Goal: Task Accomplishment & Management: Use online tool/utility

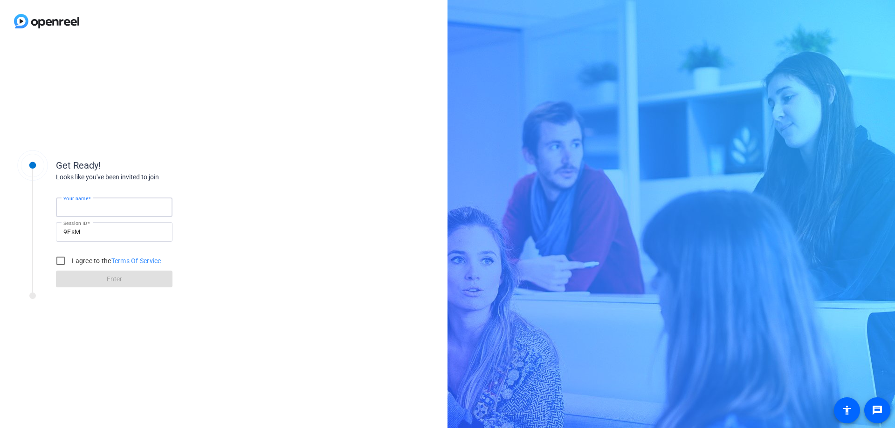
click at [109, 210] on input "Your name" at bounding box center [114, 207] width 102 height 11
click at [108, 212] on input "Your name" at bounding box center [114, 207] width 102 height 11
type input "AJ"
click at [64, 262] on input "I agree to the Terms Of Service" at bounding box center [60, 261] width 19 height 19
checkbox input "true"
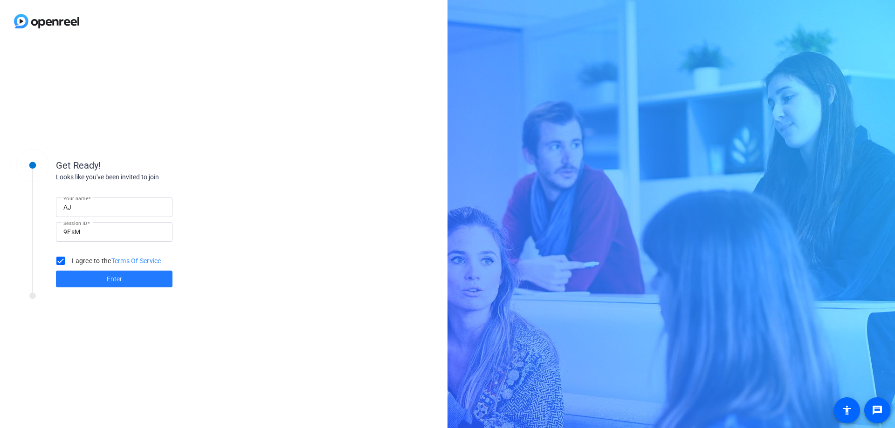
click at [105, 274] on span at bounding box center [114, 279] width 116 height 22
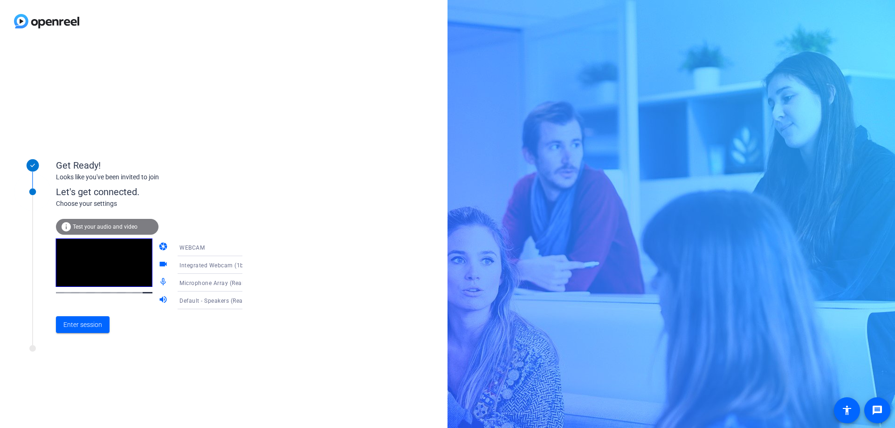
click at [232, 271] on div "Integrated Webcam (1bcf:28c9)" at bounding box center [216, 265] width 74 height 18
click at [197, 295] on span "Integrated Webcam (1bcf:28c9)" at bounding box center [202, 289] width 72 height 22
drag, startPoint x: 84, startPoint y: 328, endPoint x: 114, endPoint y: 336, distance: 30.7
click at [84, 327] on span "Enter session" at bounding box center [82, 325] width 39 height 10
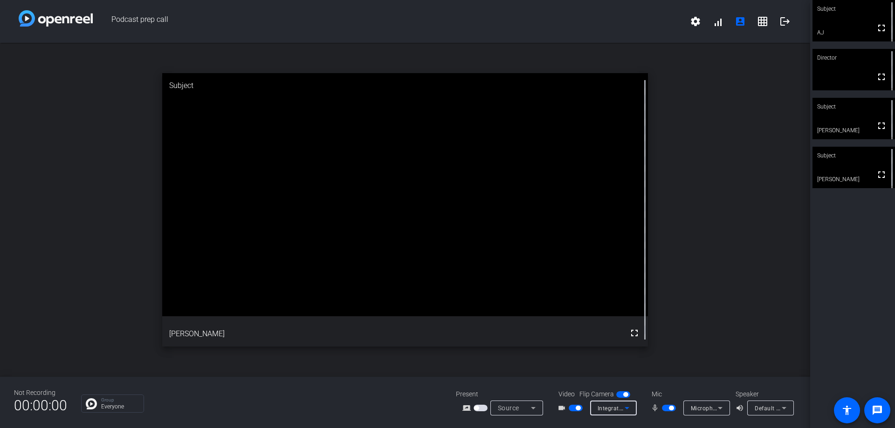
click at [618, 410] on span "Integrated Webcam (1bcf:28c9)" at bounding box center [640, 407] width 87 height 7
click at [627, 393] on span "Integrated Webcam (1bcf:28c9)" at bounding box center [636, 391] width 85 height 11
click at [579, 408] on span "button" at bounding box center [577, 408] width 5 height 5
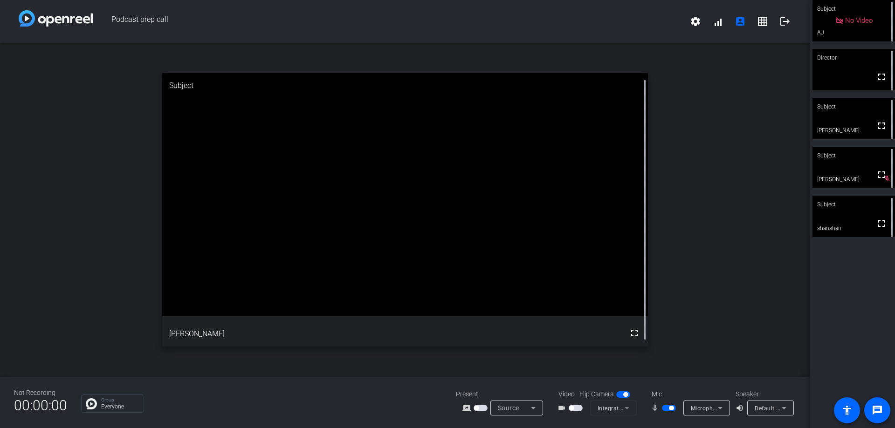
click at [610, 405] on mat-form-field "Integrated Webcam (1bcf:28c9)" at bounding box center [613, 408] width 47 height 15
click at [621, 409] on mat-form-field "Integrated Webcam (1bcf:28c9)" at bounding box center [613, 408] width 47 height 15
click at [614, 409] on mat-form-field "Integrated Webcam (1bcf:28c9)" at bounding box center [613, 408] width 47 height 15
click at [571, 407] on span "button" at bounding box center [571, 408] width 5 height 5
click at [617, 409] on span "Integrated Webcam (1bcf:28c9)" at bounding box center [640, 407] width 87 height 7
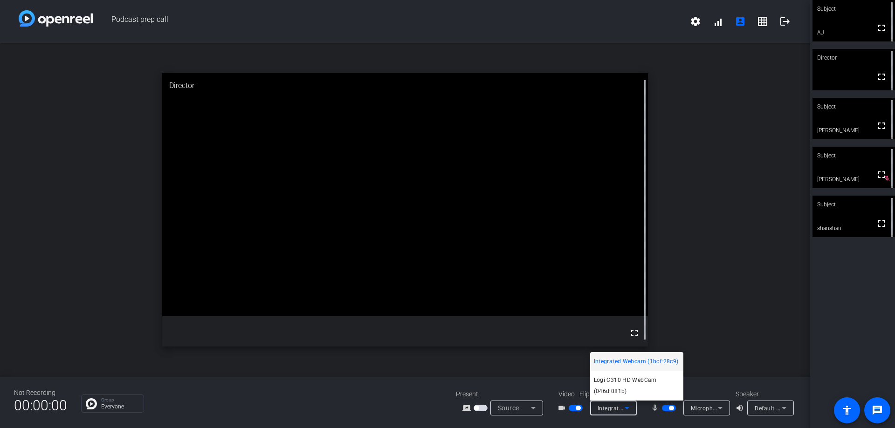
click at [668, 406] on div at bounding box center [447, 214] width 895 height 428
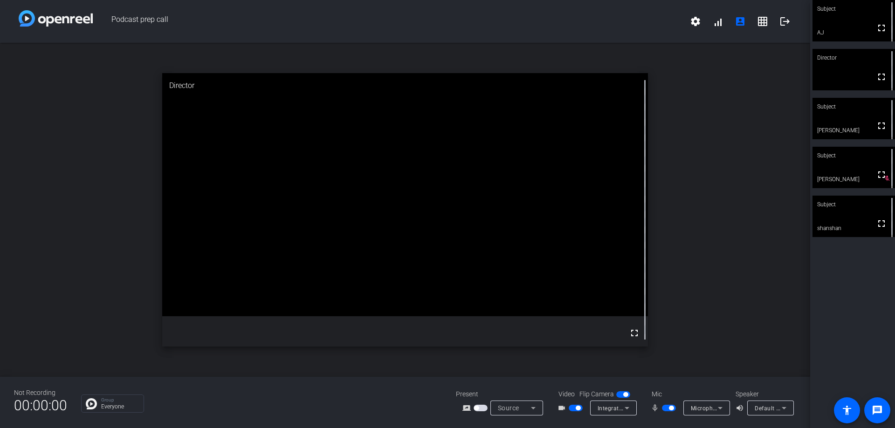
click at [671, 410] on span "button" at bounding box center [671, 408] width 5 height 5
click at [621, 409] on icon at bounding box center [626, 408] width 11 height 11
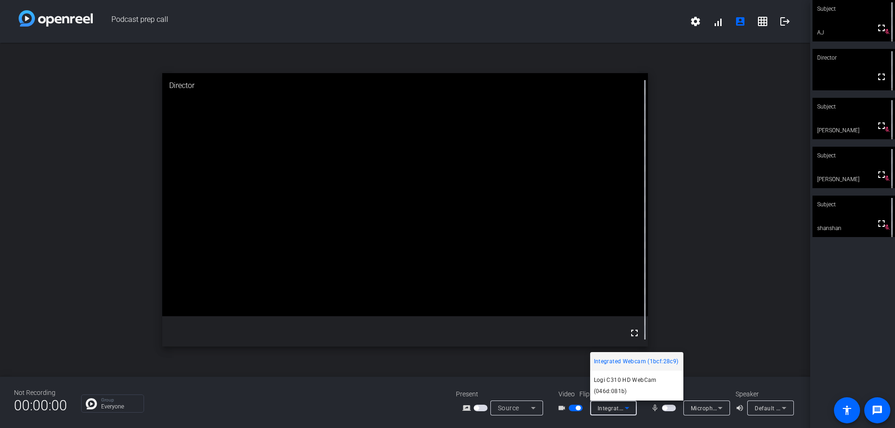
click at [664, 361] on span "Integrated Webcam (1bcf:28c9)" at bounding box center [636, 361] width 85 height 11
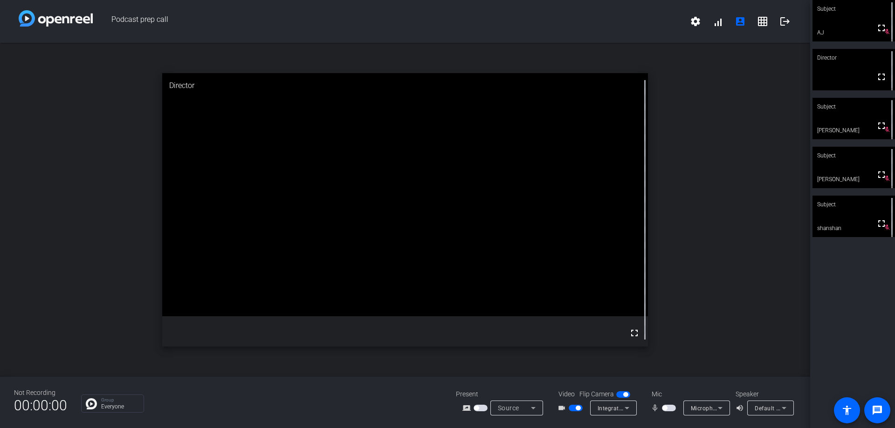
click at [536, 411] on icon at bounding box center [532, 408] width 11 height 11
click at [536, 411] on div at bounding box center [447, 214] width 895 height 428
click at [424, 401] on div "Group Everyone" at bounding box center [261, 404] width 361 height 18
click at [711, 407] on span "Microphone Array (Realtek(R) Audio)" at bounding box center [741, 407] width 100 height 7
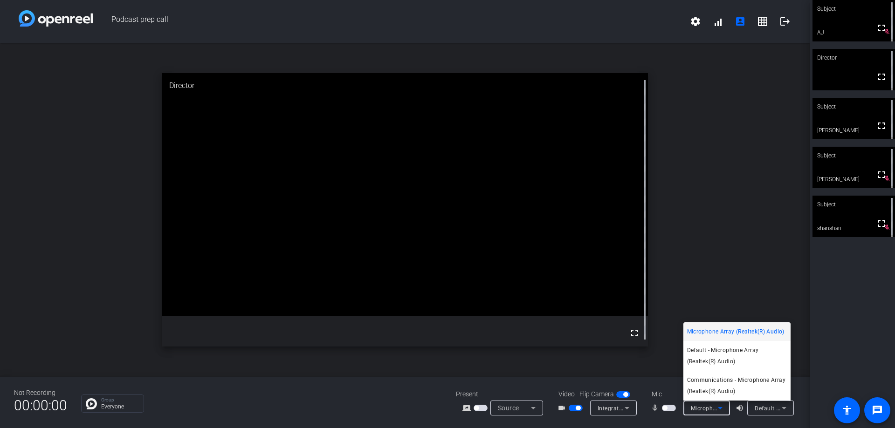
click at [711, 407] on div at bounding box center [447, 214] width 895 height 428
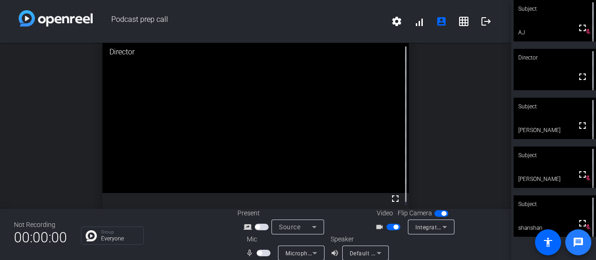
click at [580, 239] on mat-icon "message" at bounding box center [578, 242] width 11 height 11
click at [481, 21] on mat-icon "logout" at bounding box center [486, 21] width 11 height 11
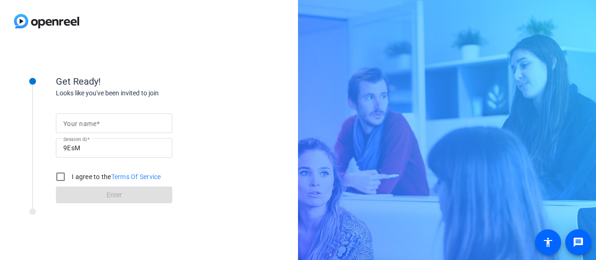
click at [91, 123] on mat-label "Your name" at bounding box center [79, 123] width 33 height 7
click at [91, 123] on input "Your name" at bounding box center [114, 123] width 102 height 11
type input "AJ"
click at [57, 176] on input "I agree to the Terms Of Service" at bounding box center [60, 177] width 19 height 19
checkbox input "true"
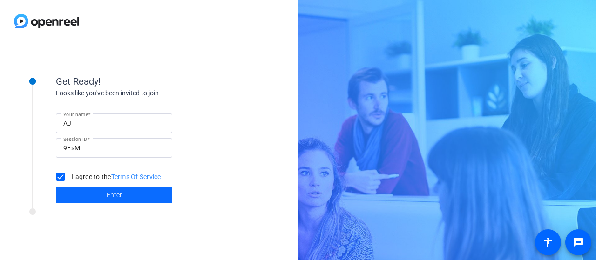
click at [95, 191] on span at bounding box center [114, 195] width 116 height 22
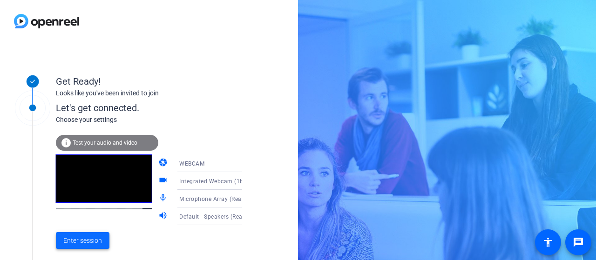
click at [66, 240] on span "Enter session" at bounding box center [82, 241] width 39 height 10
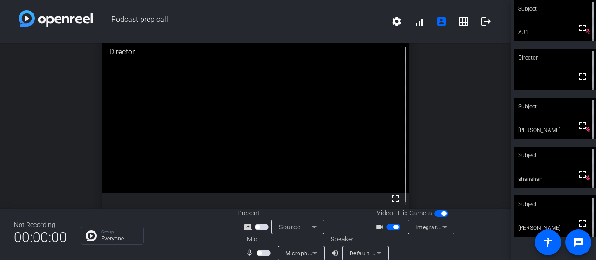
click at [259, 253] on span "button" at bounding box center [259, 253] width 5 height 5
click at [264, 254] on span "button" at bounding box center [266, 253] width 5 height 5
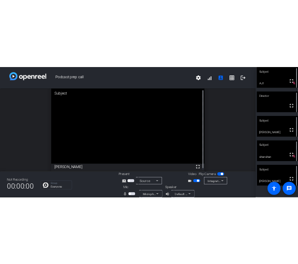
scroll to position [9, 0]
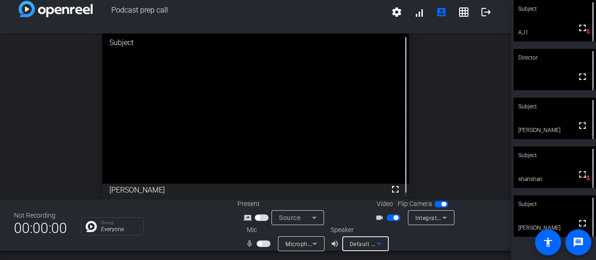
drag, startPoint x: 380, startPoint y: 246, endPoint x: 595, endPoint y: -43, distance: 360.4
click at [595, 0] on html "Accessibility Screen-Reader Guide, Feedback, and Issue Reporting | New window P…" at bounding box center [298, 130] width 596 height 260
click at [259, 244] on span "button" at bounding box center [259, 244] width 5 height 5
click at [266, 246] on span "button" at bounding box center [264, 244] width 14 height 7
click at [259, 245] on span "button" at bounding box center [259, 244] width 5 height 5
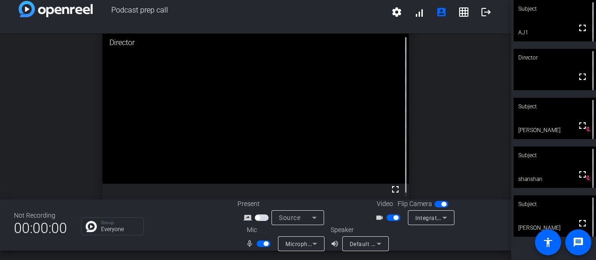
click at [264, 245] on span "button" at bounding box center [266, 244] width 5 height 5
click at [257, 246] on button "button" at bounding box center [264, 244] width 14 height 7
click at [264, 245] on span "button" at bounding box center [266, 244] width 5 height 5
click at [261, 246] on span "button" at bounding box center [264, 244] width 14 height 7
click at [264, 242] on span "button" at bounding box center [266, 244] width 5 height 5
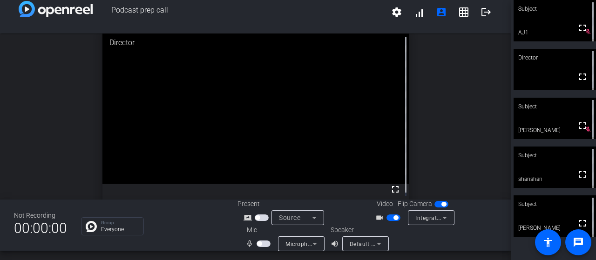
click at [257, 241] on span "button" at bounding box center [264, 244] width 14 height 7
drag, startPoint x: 156, startPoint y: 219, endPoint x: -147, endPoint y: 70, distance: 337.6
click at [0, 70] on html "Accessibility Screen-Reader Guide, Feedback, and Issue Reporting | New window P…" at bounding box center [298, 130] width 596 height 260
click at [265, 245] on span "button" at bounding box center [266, 244] width 5 height 5
click at [31, 138] on div "open_in_new Director fullscreen" at bounding box center [256, 117] width 512 height 166
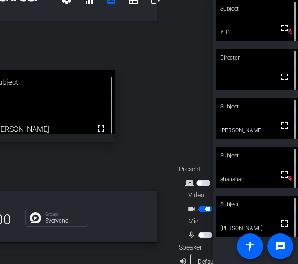
scroll to position [22, 56]
click at [200, 233] on span "button" at bounding box center [201, 235] width 5 height 5
